Goal: Task Accomplishment & Management: Use online tool/utility

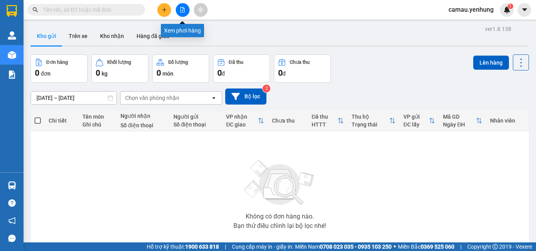
click at [181, 13] on button at bounding box center [183, 10] width 14 height 14
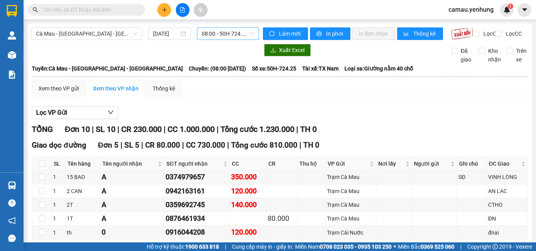
click at [234, 33] on span "08:00 - 50H-724.25" at bounding box center [228, 34] width 53 height 12
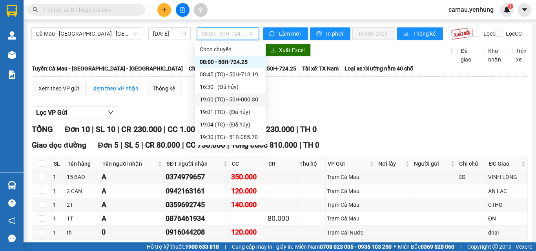
click at [240, 98] on div "19:00 (TC) - 50H-000.30" at bounding box center [230, 99] width 61 height 9
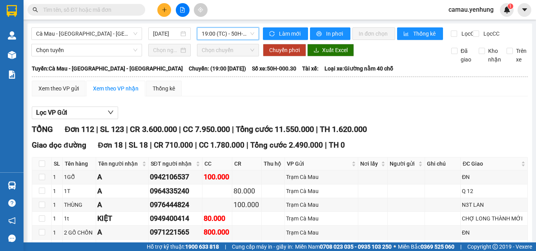
click at [243, 33] on span "19:00 (TC) - 50H-000.30" at bounding box center [228, 34] width 53 height 12
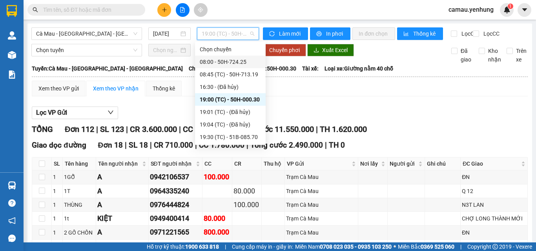
click at [242, 64] on div "08:00 - 50H-724.25" at bounding box center [230, 62] width 61 height 9
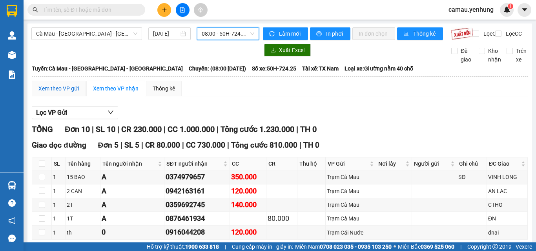
click at [67, 93] on div "Xem theo VP gửi" at bounding box center [58, 88] width 40 height 9
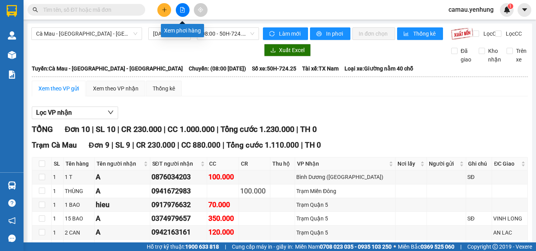
click at [178, 10] on button at bounding box center [183, 10] width 14 height 14
click at [222, 33] on span "08:00 - 50H-724.25" at bounding box center [228, 34] width 53 height 12
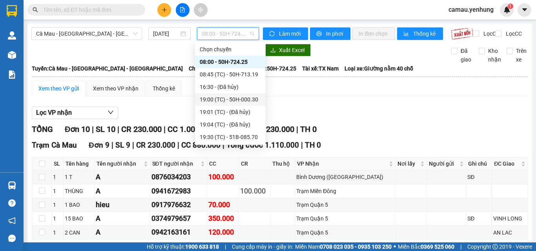
click at [245, 99] on div "19:00 (TC) - 50H-000.30" at bounding box center [230, 99] width 61 height 9
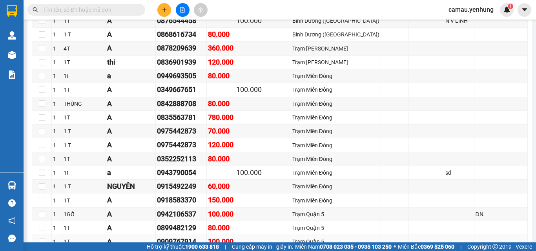
scroll to position [1176, 0]
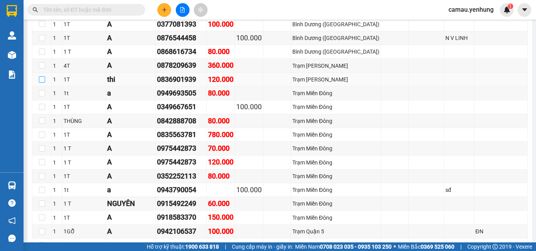
click at [43, 76] on input "checkbox" at bounding box center [42, 79] width 6 height 6
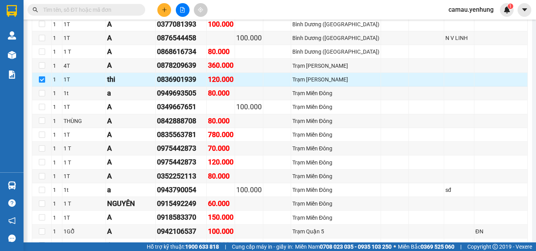
click at [42, 76] on input "checkbox" at bounding box center [42, 79] width 6 height 6
checkbox input "false"
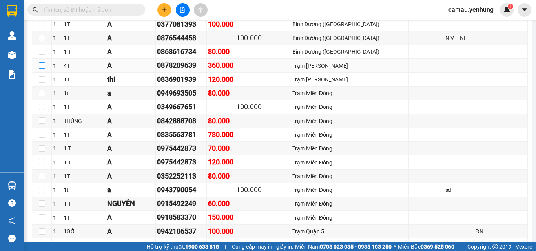
click at [40, 62] on input "checkbox" at bounding box center [42, 65] width 6 height 6
checkbox input "true"
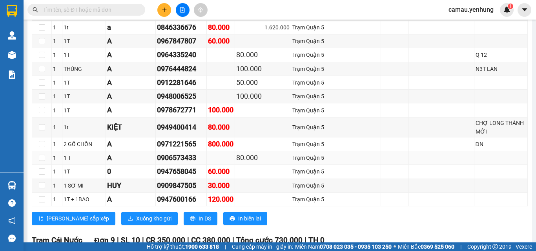
scroll to position [1529, 0]
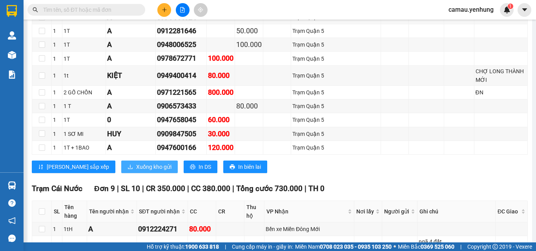
click at [136, 163] on span "Xuống kho gửi" at bounding box center [153, 167] width 35 height 9
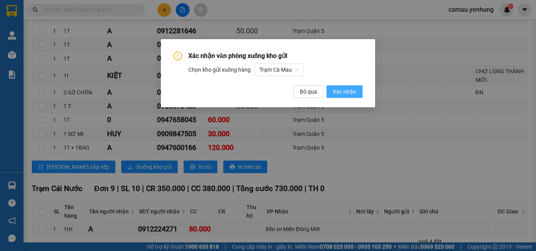
click at [342, 95] on span "Xác nhận" at bounding box center [345, 91] width 24 height 9
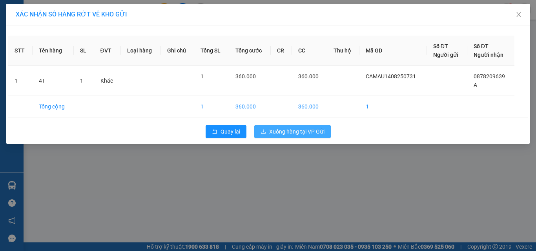
click at [308, 134] on span "Xuống hàng tại VP Gửi" at bounding box center [296, 131] width 55 height 9
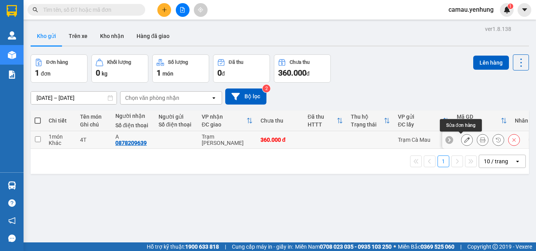
click at [464, 140] on icon at bounding box center [466, 139] width 5 height 5
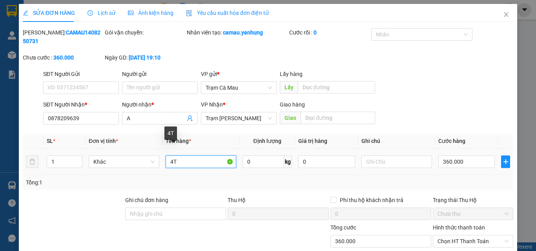
click at [172, 156] on input "4T" at bounding box center [200, 162] width 71 height 13
type input "1T"
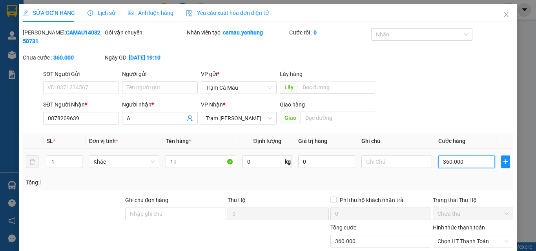
click at [464, 156] on input "360.000" at bounding box center [466, 162] width 56 height 13
type input "0"
type input "01"
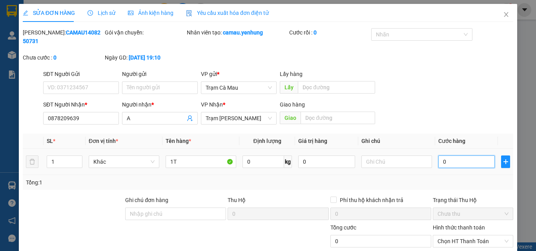
type input "1"
type input "010"
type input "10"
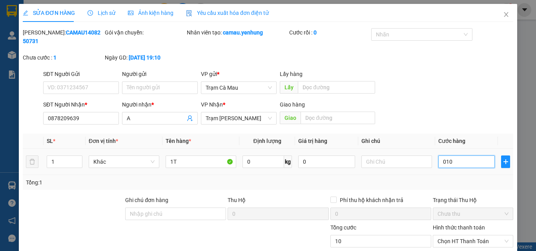
type input "0.100"
type input "100"
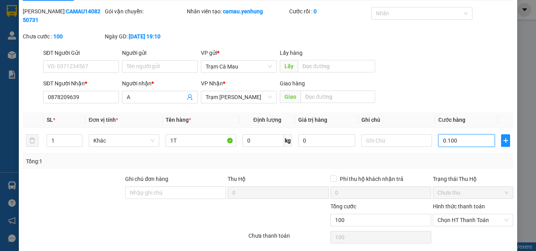
scroll to position [40, 0]
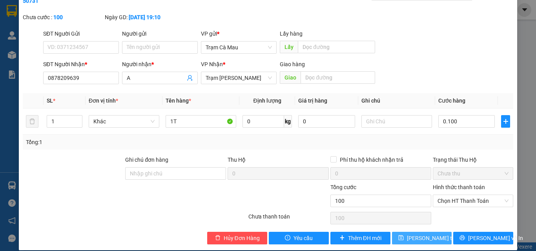
type input "100.000"
click at [409, 234] on span "[PERSON_NAME] thay đổi" at bounding box center [438, 238] width 63 height 9
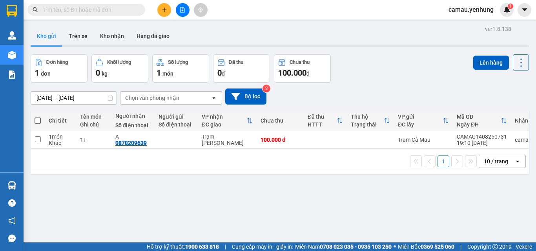
click at [38, 121] on span at bounding box center [38, 121] width 6 height 6
click at [38, 117] on input "checkbox" at bounding box center [38, 117] width 0 height 0
checkbox input "true"
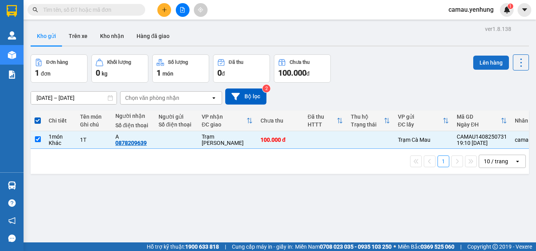
click at [478, 63] on button "Lên hàng" at bounding box center [491, 63] width 36 height 14
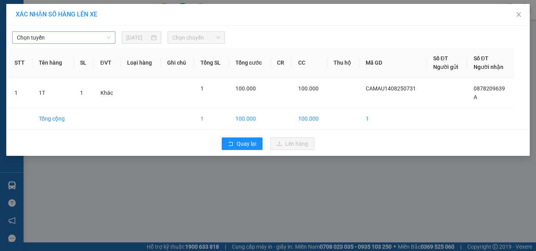
click at [100, 35] on span "Chọn tuyến" at bounding box center [64, 38] width 94 height 12
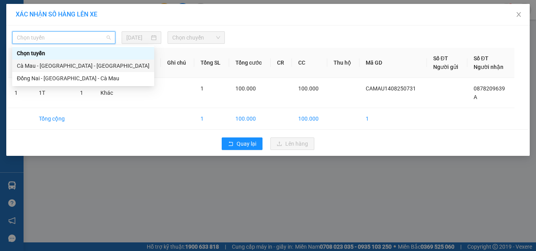
click at [79, 66] on div "Cà Mau - [GEOGRAPHIC_DATA] - [GEOGRAPHIC_DATA]" at bounding box center [83, 66] width 133 height 9
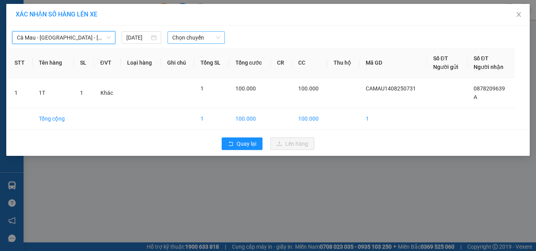
click at [207, 37] on span "Chọn chuyến" at bounding box center [196, 38] width 48 height 12
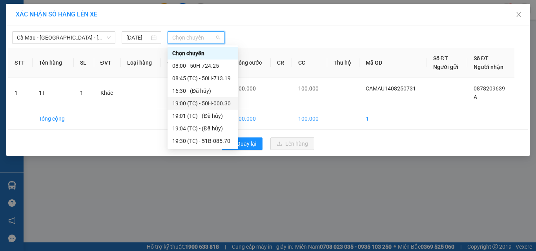
click at [205, 104] on div "19:00 (TC) - 50H-000.30" at bounding box center [202, 103] width 61 height 9
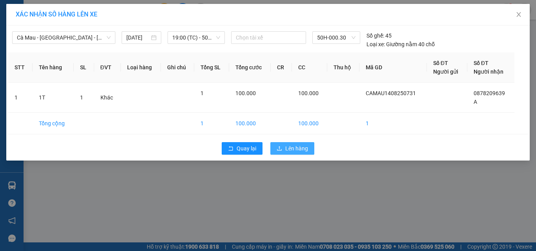
click at [294, 150] on span "Lên hàng" at bounding box center [296, 148] width 23 height 9
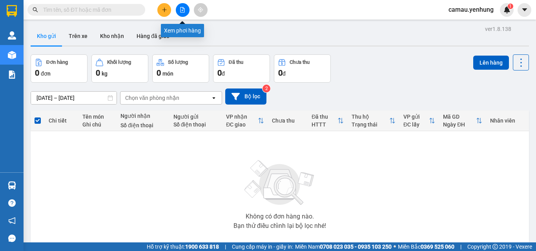
click at [184, 13] on button at bounding box center [183, 10] width 14 height 14
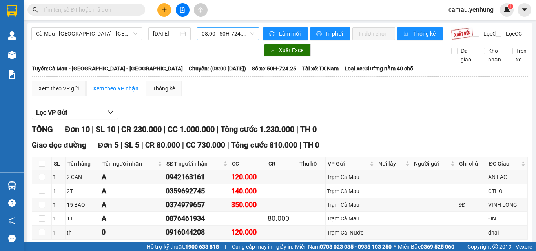
click at [234, 31] on span "08:00 - 50H-724.25" at bounding box center [228, 34] width 53 height 12
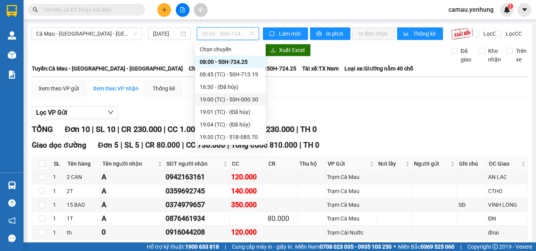
click at [232, 100] on div "19:00 (TC) - 50H-000.30" at bounding box center [230, 99] width 61 height 9
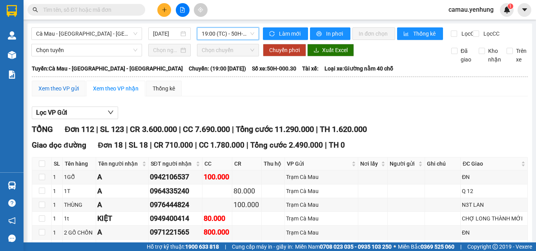
click at [66, 93] on div "Xem theo VP gửi" at bounding box center [58, 88] width 40 height 9
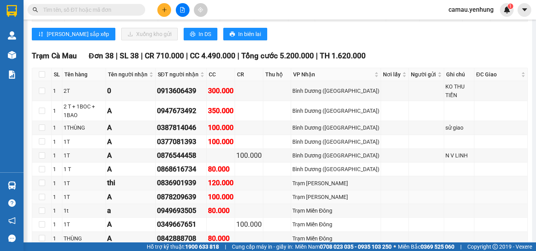
scroll to position [1098, 0]
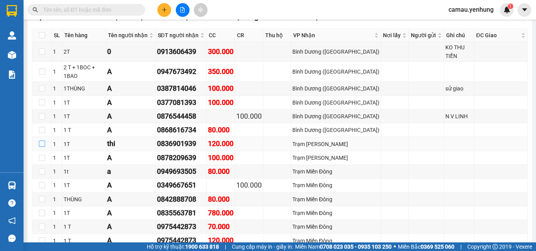
click at [40, 141] on input "checkbox" at bounding box center [42, 144] width 6 height 6
checkbox input "true"
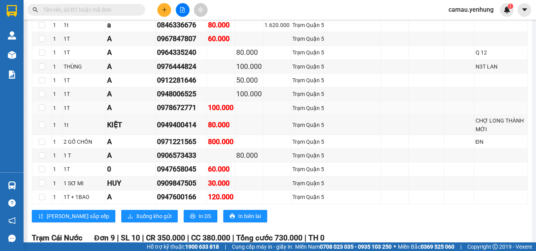
scroll to position [1568, 0]
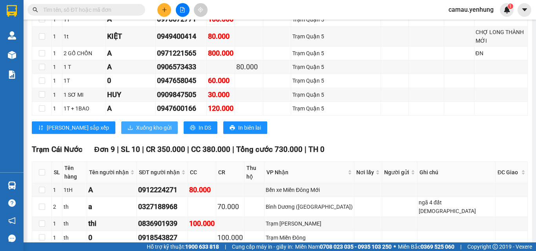
click at [136, 124] on span "Xuống kho gửi" at bounding box center [153, 128] width 35 height 9
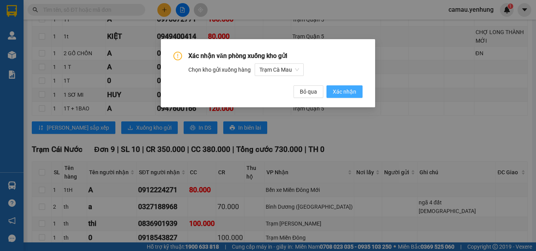
click at [339, 92] on span "Xác nhận" at bounding box center [345, 91] width 24 height 9
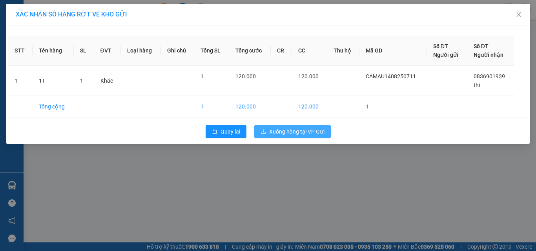
click at [300, 129] on span "Xuống hàng tại VP Gửi" at bounding box center [296, 131] width 55 height 9
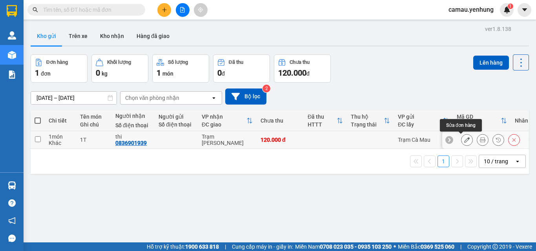
click at [464, 141] on icon at bounding box center [466, 139] width 5 height 5
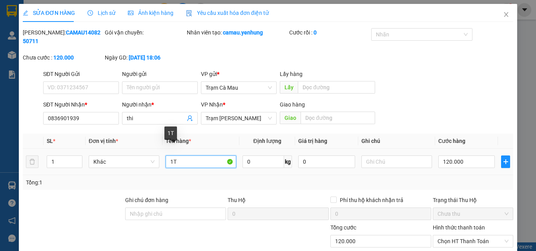
click at [171, 156] on input "1T" at bounding box center [200, 162] width 71 height 13
type input "4T"
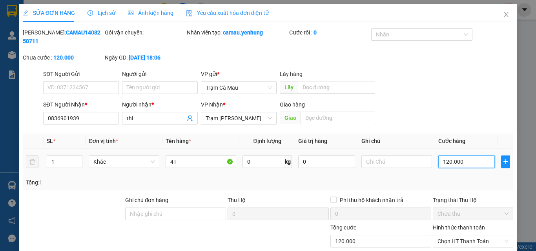
click at [458, 156] on input "120.000" at bounding box center [466, 162] width 56 height 13
type input "0"
type input "03"
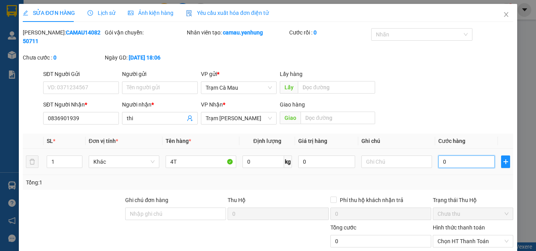
type input "3"
type input "038"
type input "38"
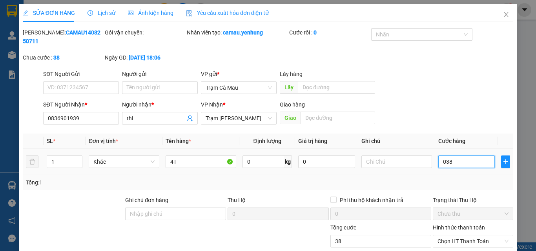
type input "0.380"
type input "380"
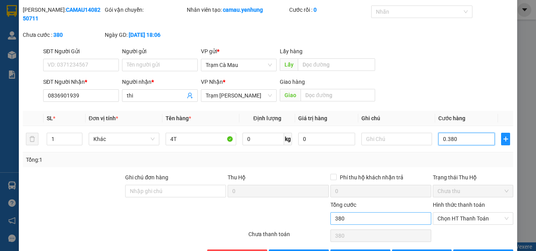
scroll to position [40, 0]
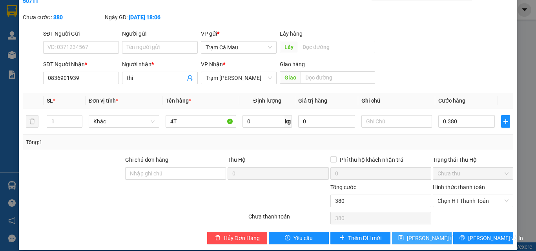
type input "380.000"
click at [413, 234] on span "[PERSON_NAME] thay đổi" at bounding box center [438, 238] width 63 height 9
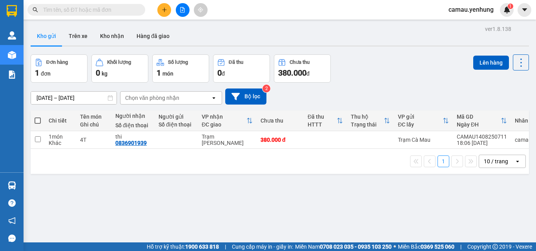
click at [37, 121] on span at bounding box center [38, 121] width 6 height 6
click at [38, 117] on input "checkbox" at bounding box center [38, 117] width 0 height 0
checkbox input "true"
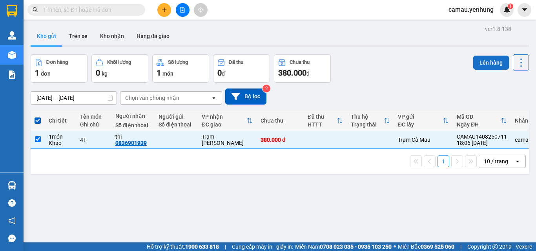
click at [480, 65] on button "Lên hàng" at bounding box center [491, 63] width 36 height 14
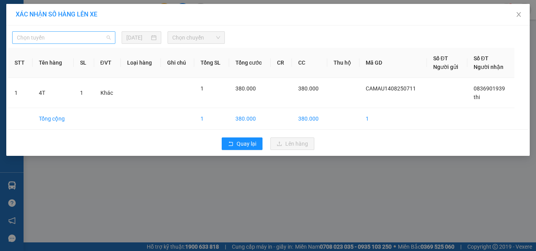
click at [96, 36] on span "Chọn tuyến" at bounding box center [64, 38] width 94 height 12
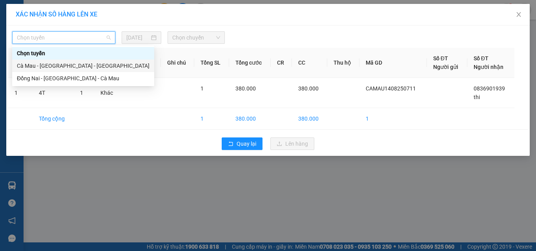
click at [83, 66] on div "Cà Mau - [GEOGRAPHIC_DATA] - [GEOGRAPHIC_DATA]" at bounding box center [83, 66] width 133 height 9
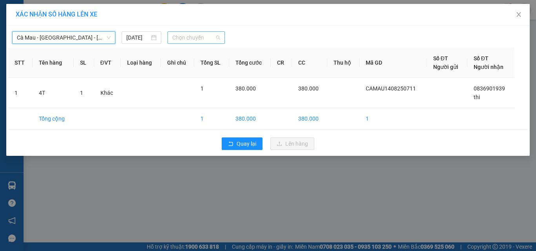
click at [205, 38] on span "Chọn chuyến" at bounding box center [196, 38] width 48 height 12
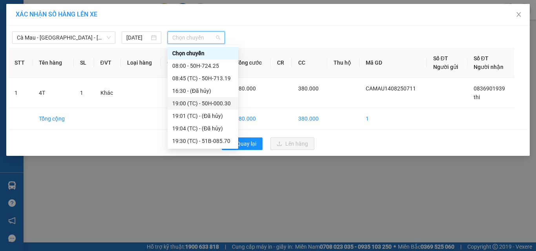
click at [205, 103] on div "19:00 (TC) - 50H-000.30" at bounding box center [202, 103] width 61 height 9
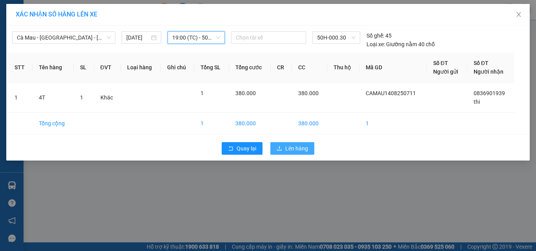
click at [284, 146] on button "Lên hàng" at bounding box center [292, 148] width 44 height 13
